Goal: Feedback & Contribution: Submit feedback/report problem

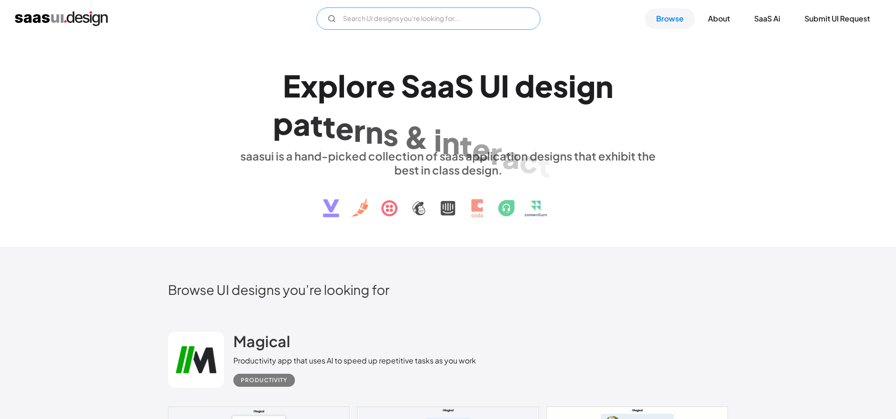
click at [440, 22] on input "Email Form" at bounding box center [428, 18] width 224 height 22
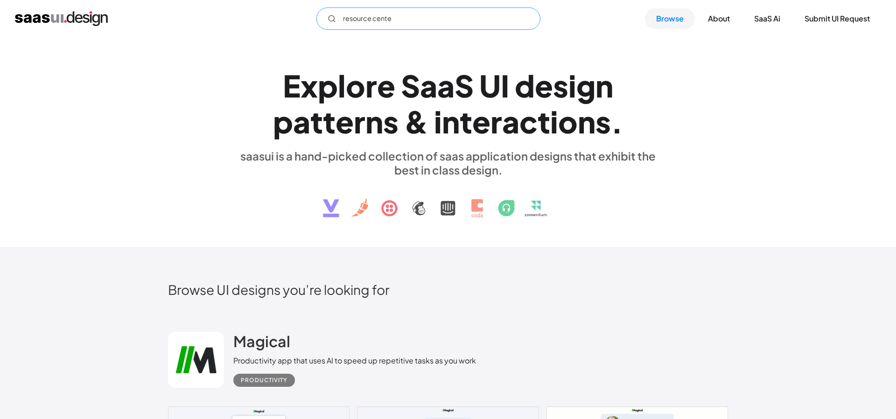
type input "resource center"
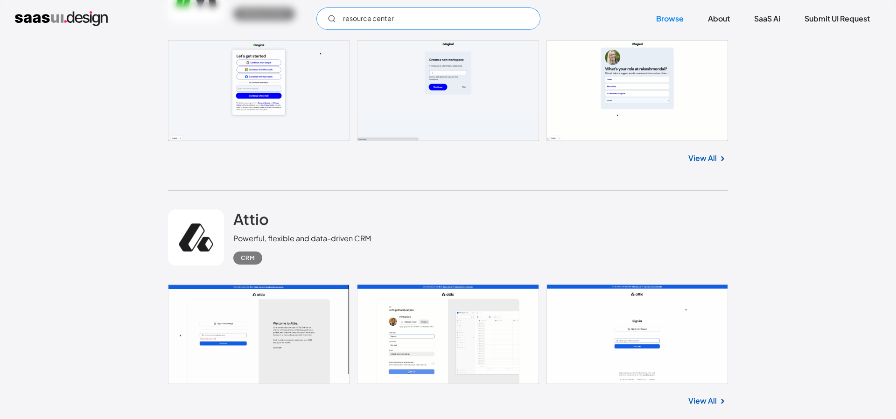
scroll to position [264, 0]
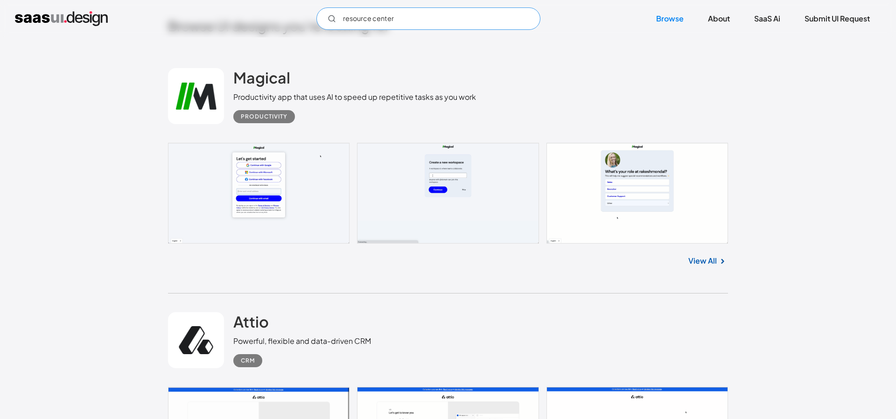
click at [379, 21] on input "resource center" at bounding box center [428, 18] width 224 height 22
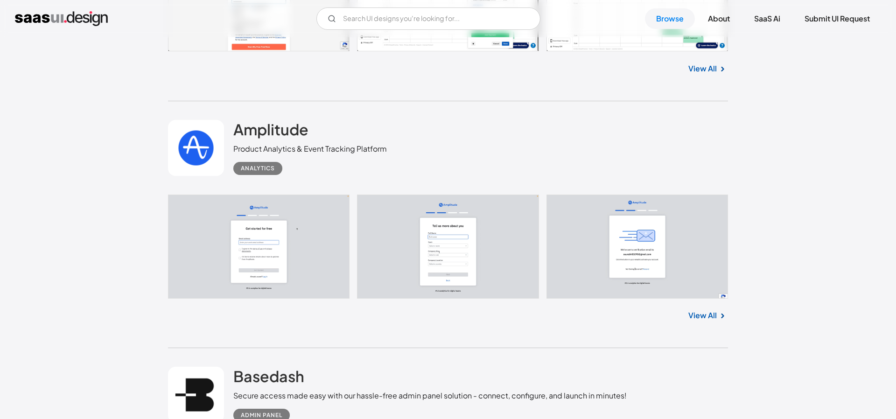
scroll to position [4637, 0]
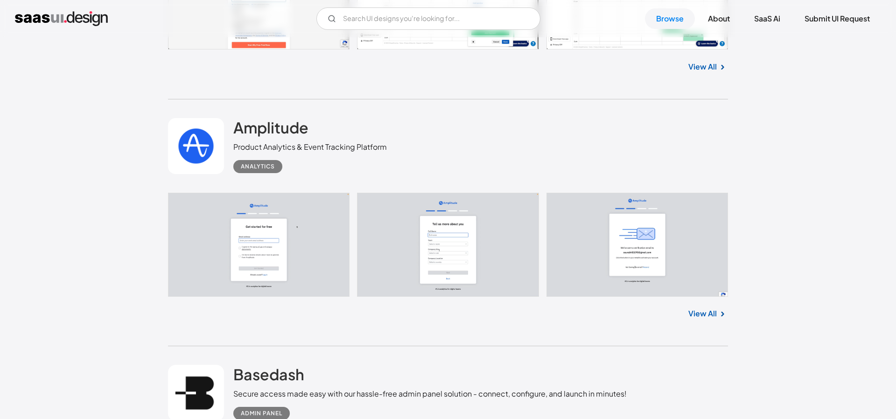
click at [295, 160] on div "Analytics" at bounding box center [310, 163] width 154 height 21
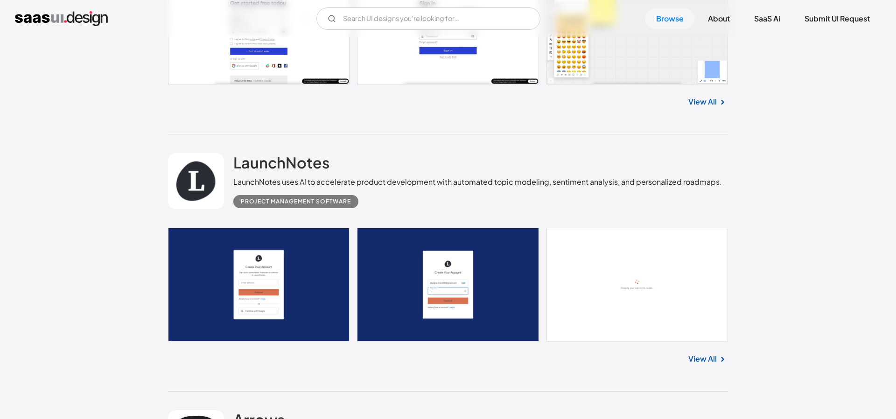
scroll to position [17748, 0]
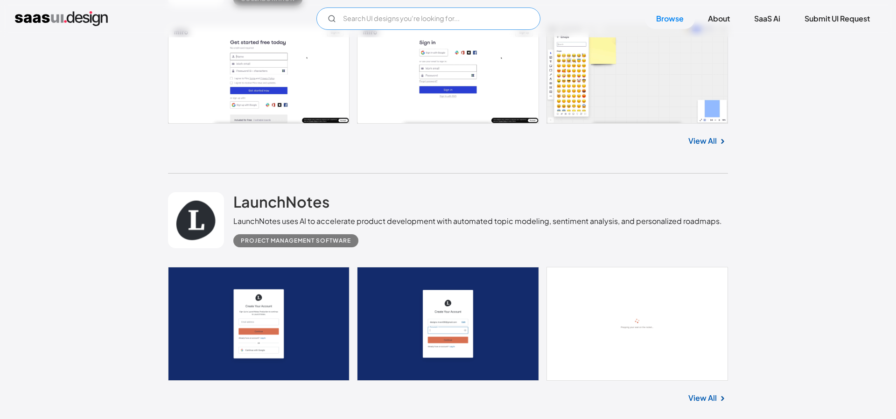
click at [398, 14] on input "Email Form" at bounding box center [428, 18] width 224 height 22
type input "w"
click at [405, 18] on input "userpilot" at bounding box center [428, 18] width 224 height 22
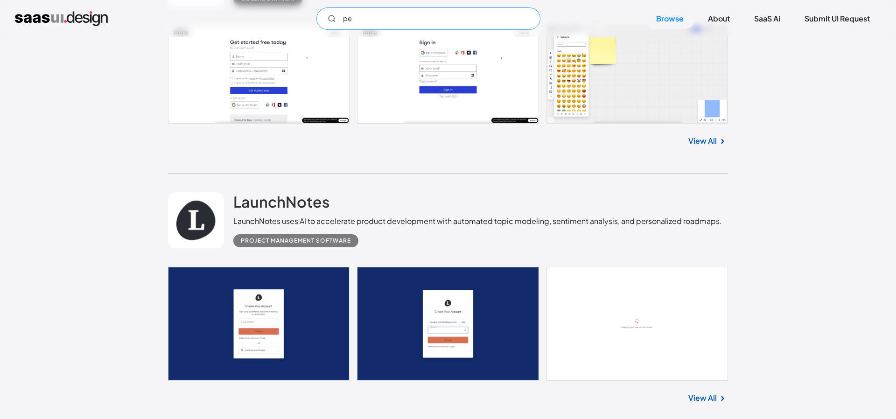
type input "p"
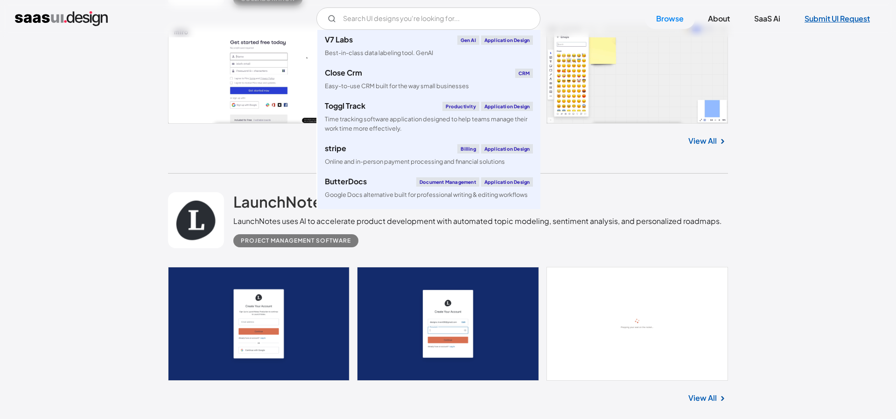
click at [819, 18] on link "Submit UI Request" at bounding box center [837, 18] width 88 height 21
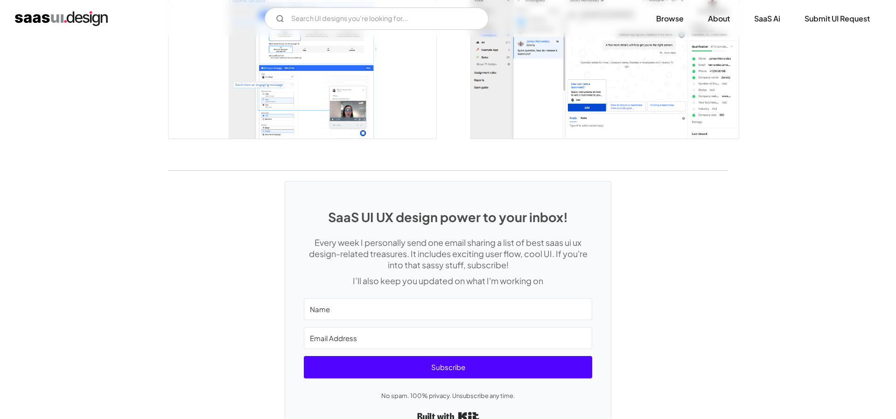
scroll to position [1848, 0]
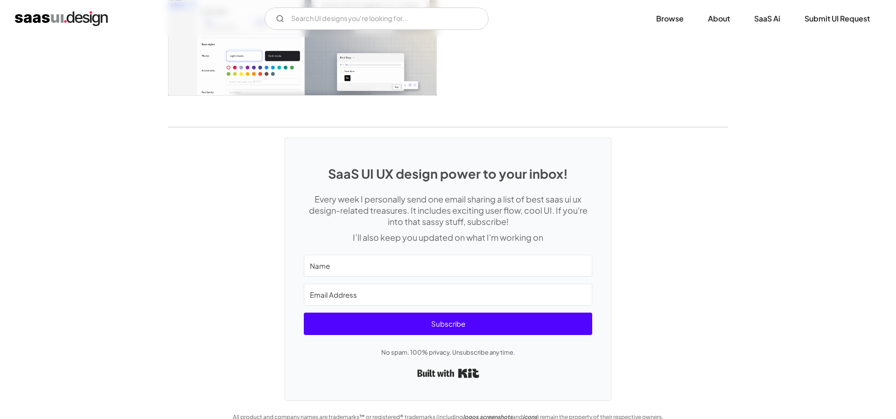
scroll to position [2222, 0]
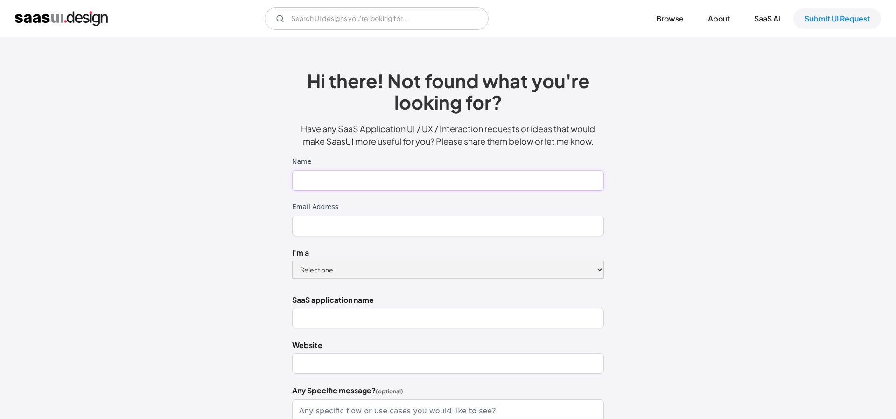
click at [420, 181] on input "Name" at bounding box center [448, 180] width 312 height 21
type input "Sandeep"
click at [403, 227] on input "Email Address" at bounding box center [448, 226] width 312 height 21
click at [392, 267] on select "Select one... Designer Product Manager Founder" at bounding box center [448, 270] width 312 height 18
select select "Designer"
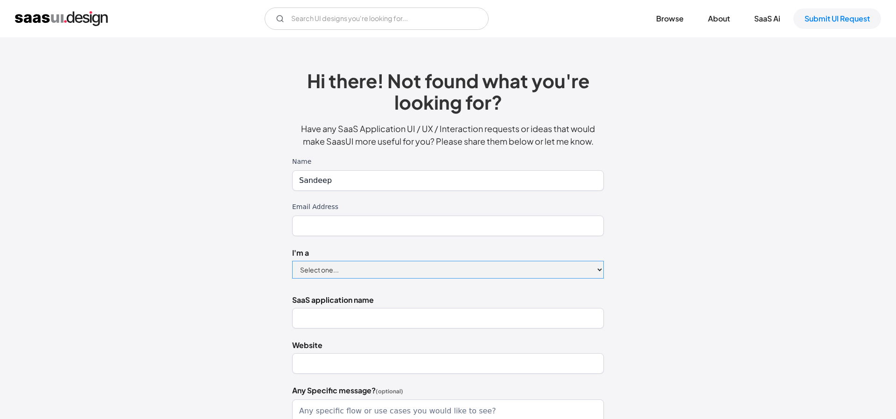
click at [292, 261] on select "Select one... Designer Product Manager Founder" at bounding box center [448, 270] width 312 height 18
click at [384, 226] on input "Email Address" at bounding box center [448, 226] width 312 height 21
type input "ar.sandeepmajumder@gmail.com"
click at [340, 312] on input "SaaS application name" at bounding box center [448, 318] width 312 height 21
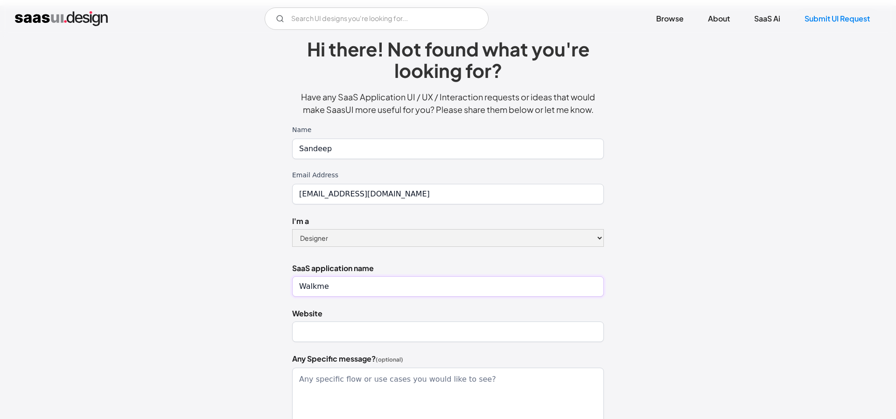
scroll to position [39, 0]
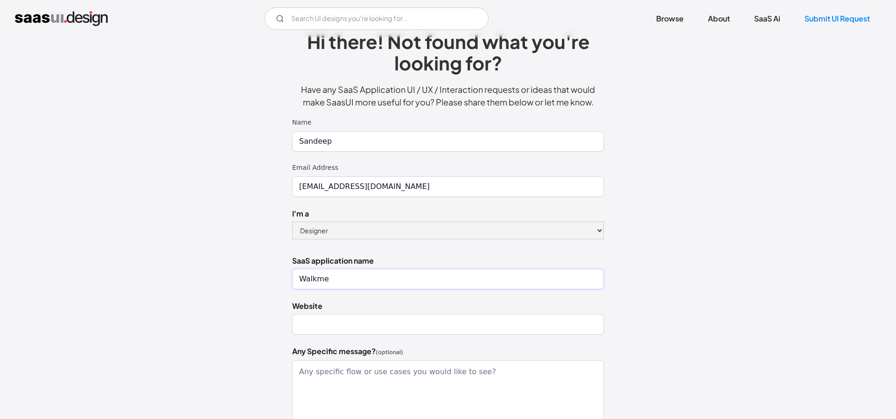
type input "Walkme"
click at [343, 326] on input "Website" at bounding box center [448, 324] width 312 height 21
paste input "https://www.walkme.com/walkme-menu/"
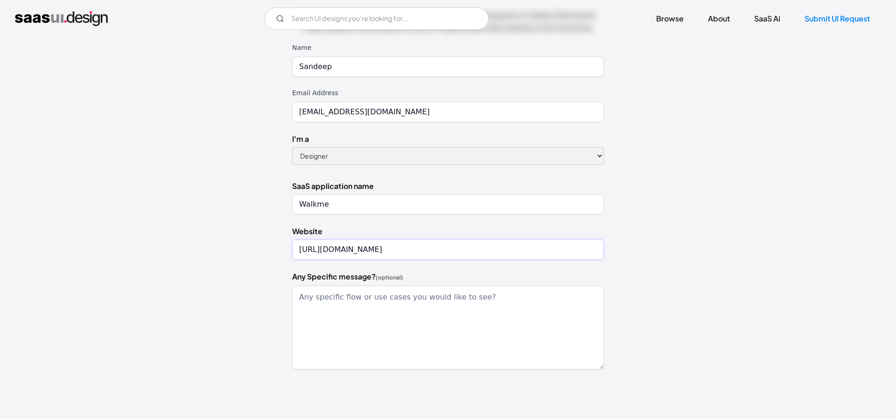
type input "https://www.walkme.com/walkme-menu/"
click at [387, 302] on textarea "Any Specific message? (optional)" at bounding box center [448, 328] width 312 height 84
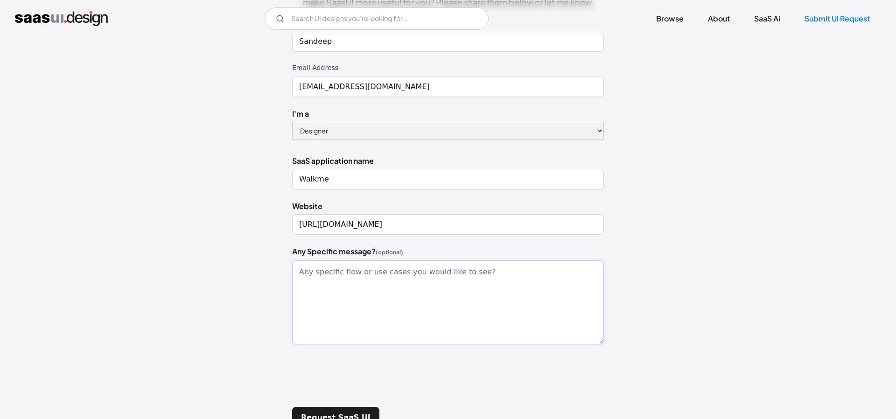
scroll to position [161, 0]
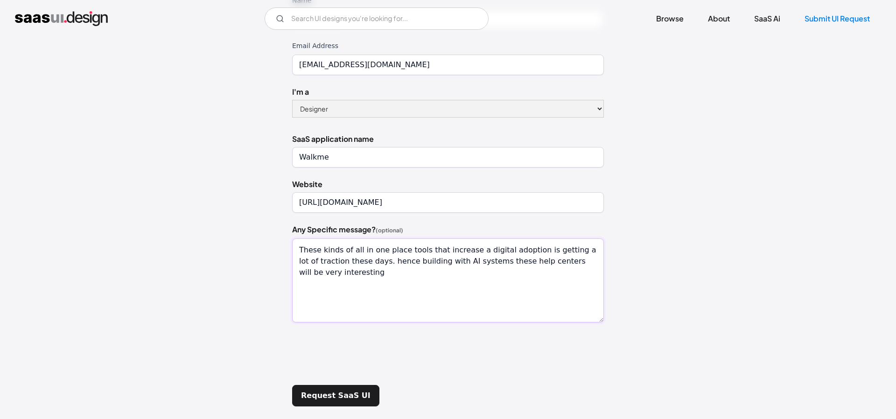
click at [473, 245] on textarea "These kinds of all in one place tools that increase a digital adoption is getti…" at bounding box center [448, 280] width 312 height 84
click at [450, 250] on textarea "These kinds of all in one place tools that increase a digital adoption is getti…" at bounding box center [448, 280] width 312 height 84
click at [475, 252] on textarea "These kinds of all in one place tools that increase a digital adoption is getti…" at bounding box center [448, 280] width 312 height 84
click at [317, 278] on textarea "These kinds of all in one place tools that increase digital adoption is getting…" at bounding box center [448, 280] width 312 height 84
type textarea "These kinds of all in one place tools that increase digital adoption is getting…"
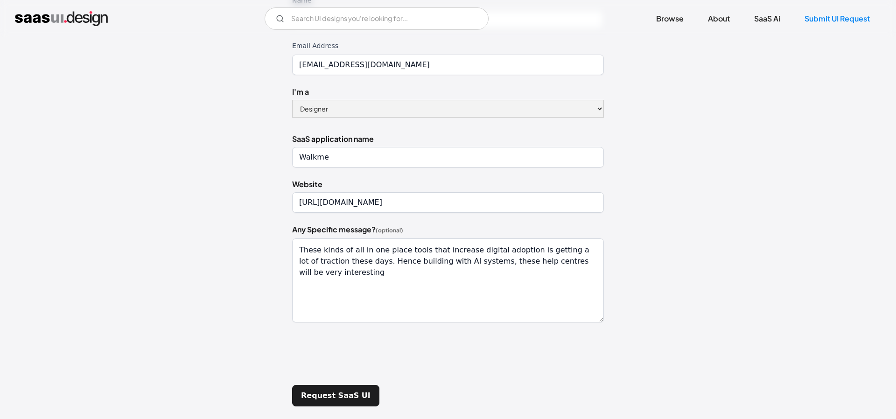
click at [268, 331] on div "Hi there! Not found what you're looking for? Have any SaaS Application UI / UX …" at bounding box center [447, 159] width 653 height 546
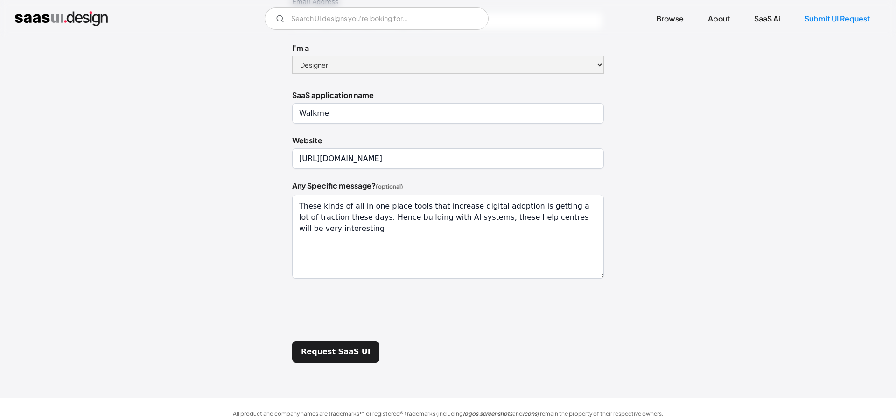
scroll to position [216, 0]
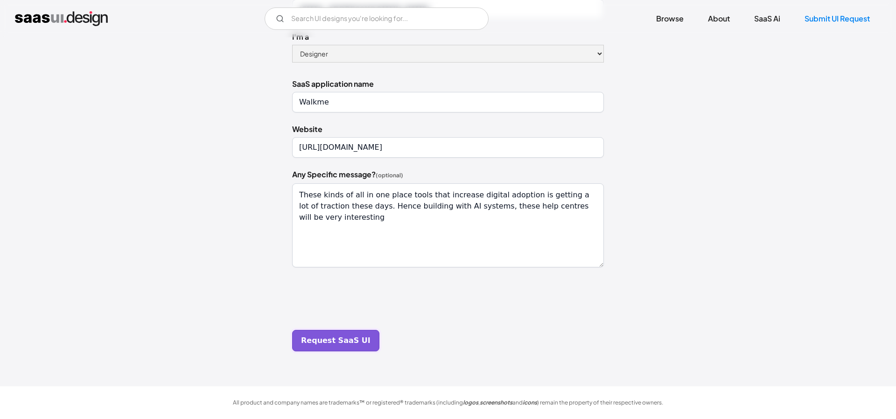
click at [311, 347] on input "Request SaaS UI" at bounding box center [335, 340] width 87 height 21
type input "Please wait..."
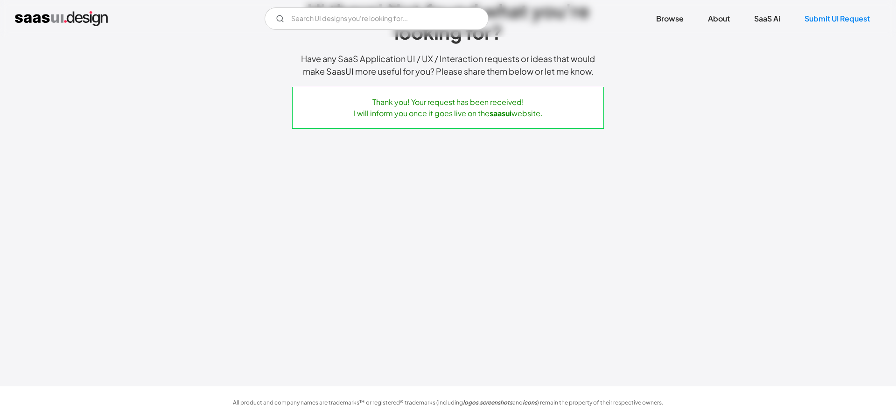
scroll to position [0, 0]
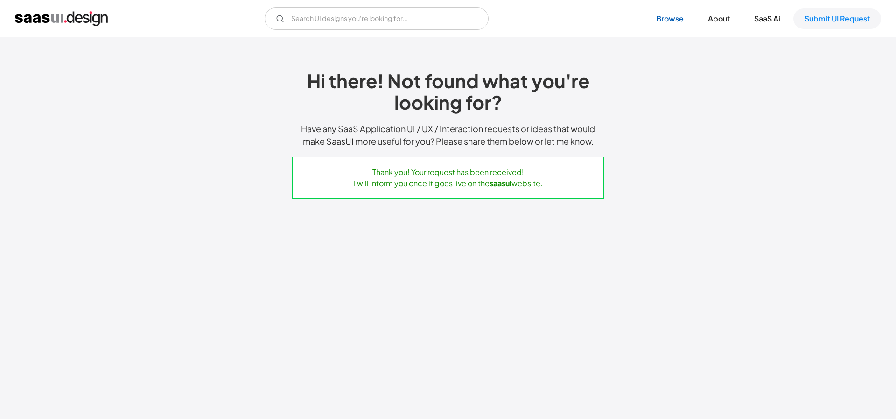
click at [653, 15] on link "Browse" at bounding box center [670, 18] width 50 height 21
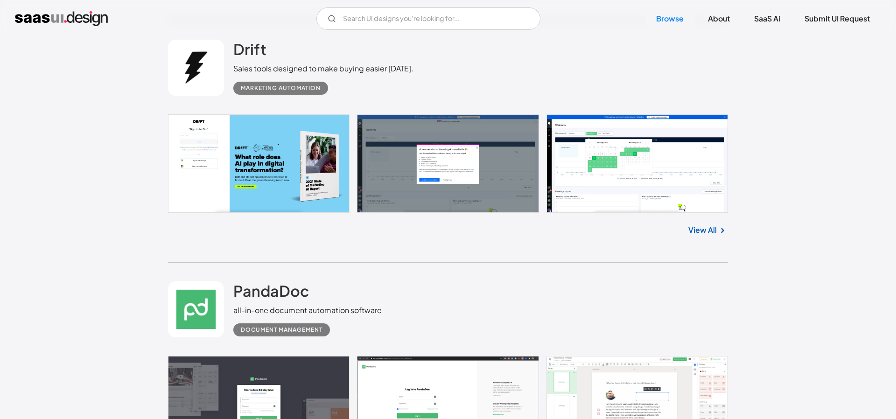
scroll to position [1033, 0]
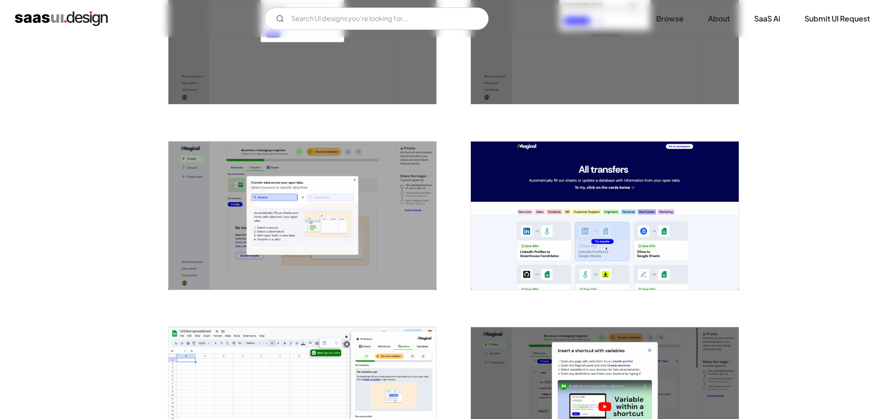
scroll to position [1256, 0]
